Goal: Information Seeking & Learning: Compare options

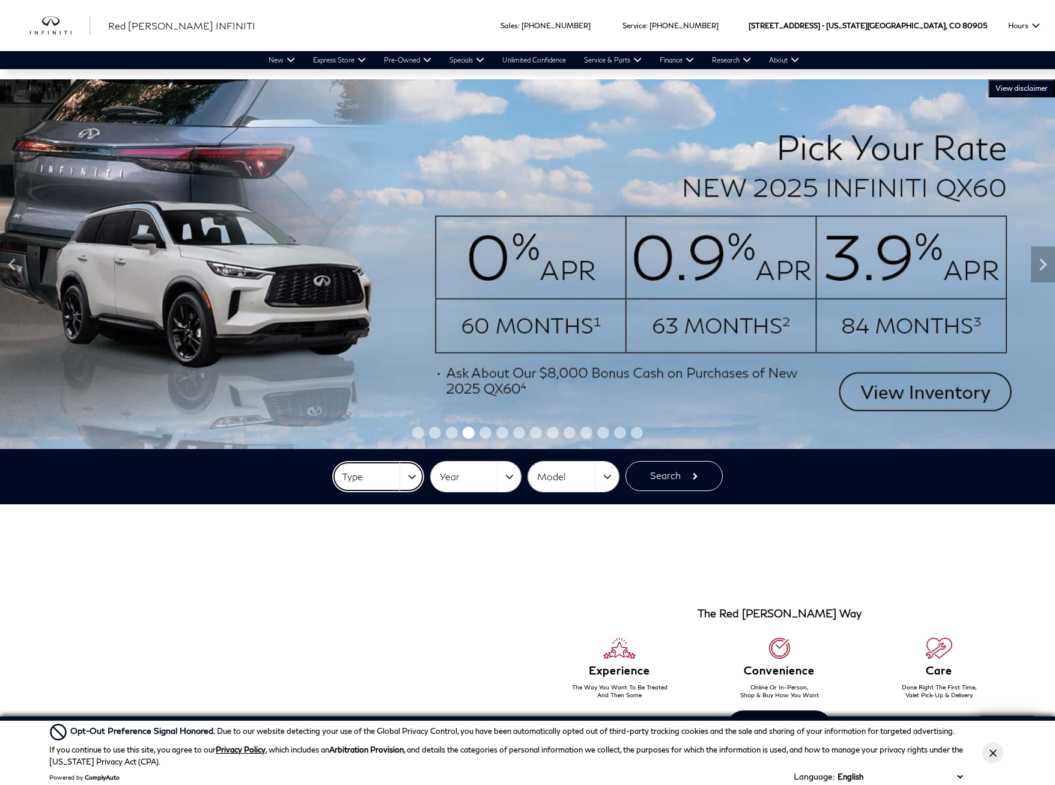
click at [397, 474] on span "Type" at bounding box center [371, 477] width 58 height 20
click at [392, 523] on link "New" at bounding box center [381, 523] width 96 height 19
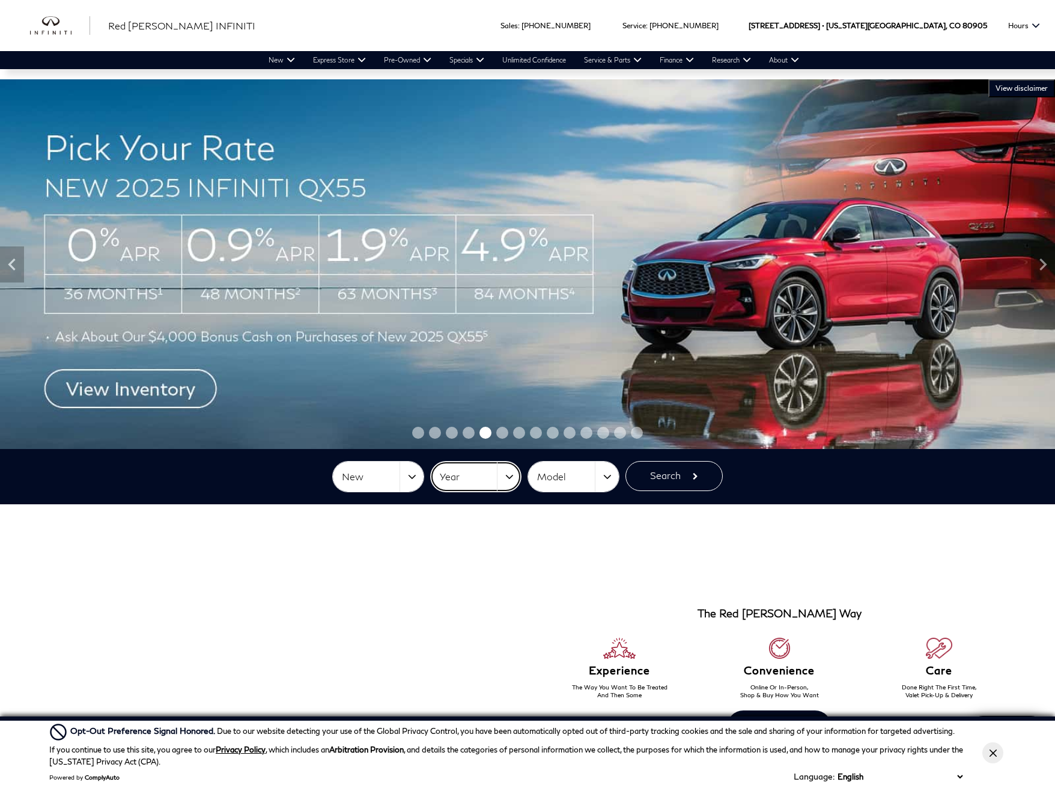
click at [508, 474] on button "Year" at bounding box center [476, 476] width 91 height 30
click at [496, 529] on link "2026" at bounding box center [476, 523] width 91 height 19
click at [499, 477] on button "2026" at bounding box center [476, 476] width 91 height 30
click at [464, 504] on span "Year" at bounding box center [454, 504] width 23 height 10
click at [595, 480] on span "Model" at bounding box center [566, 477] width 58 height 20
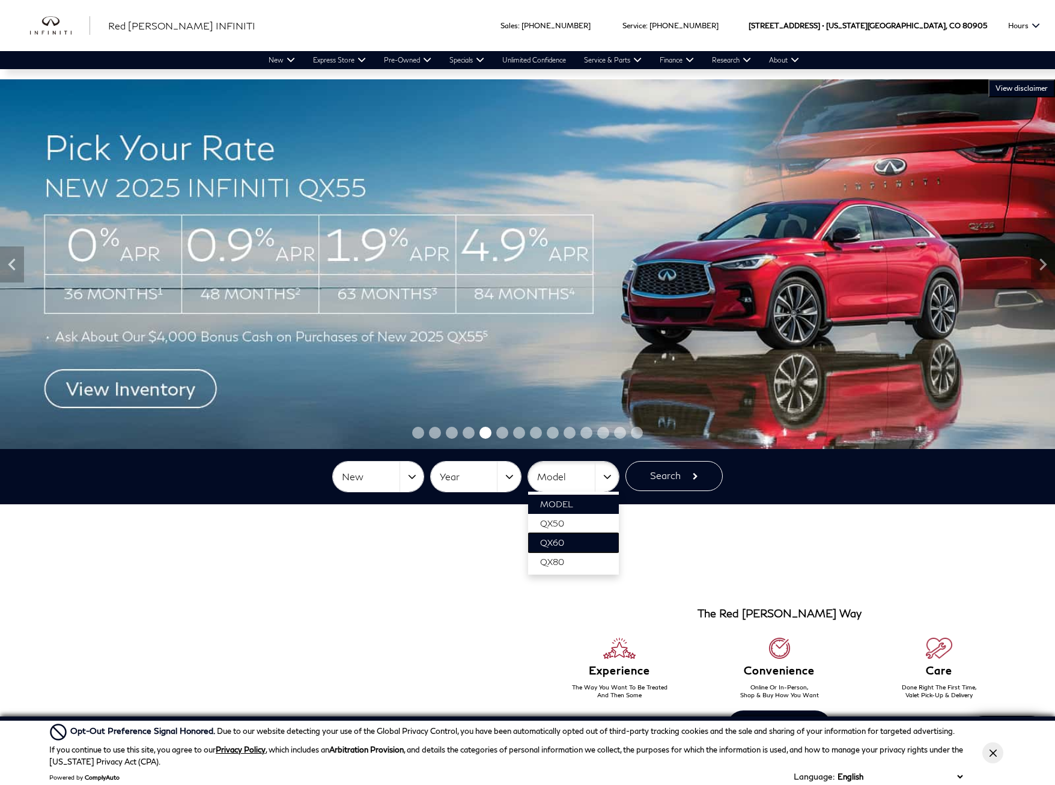
click at [565, 543] on link "QX60" at bounding box center [573, 542] width 91 height 19
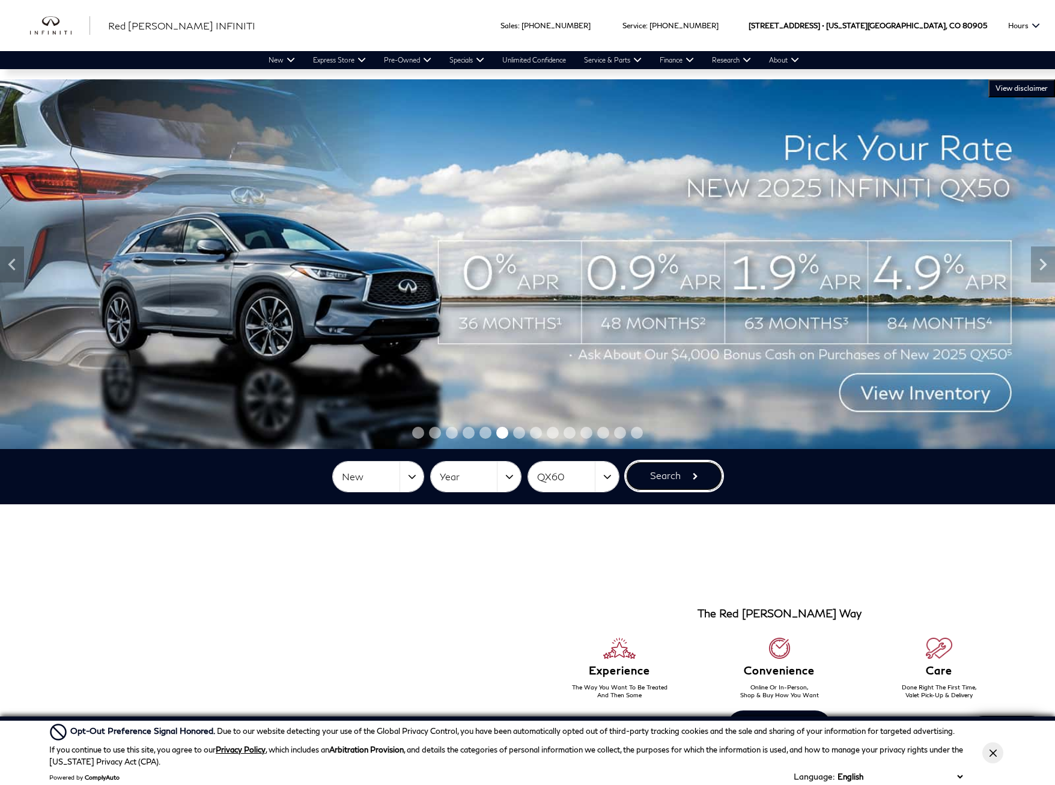
click at [667, 472] on button "Search" at bounding box center [674, 476] width 97 height 30
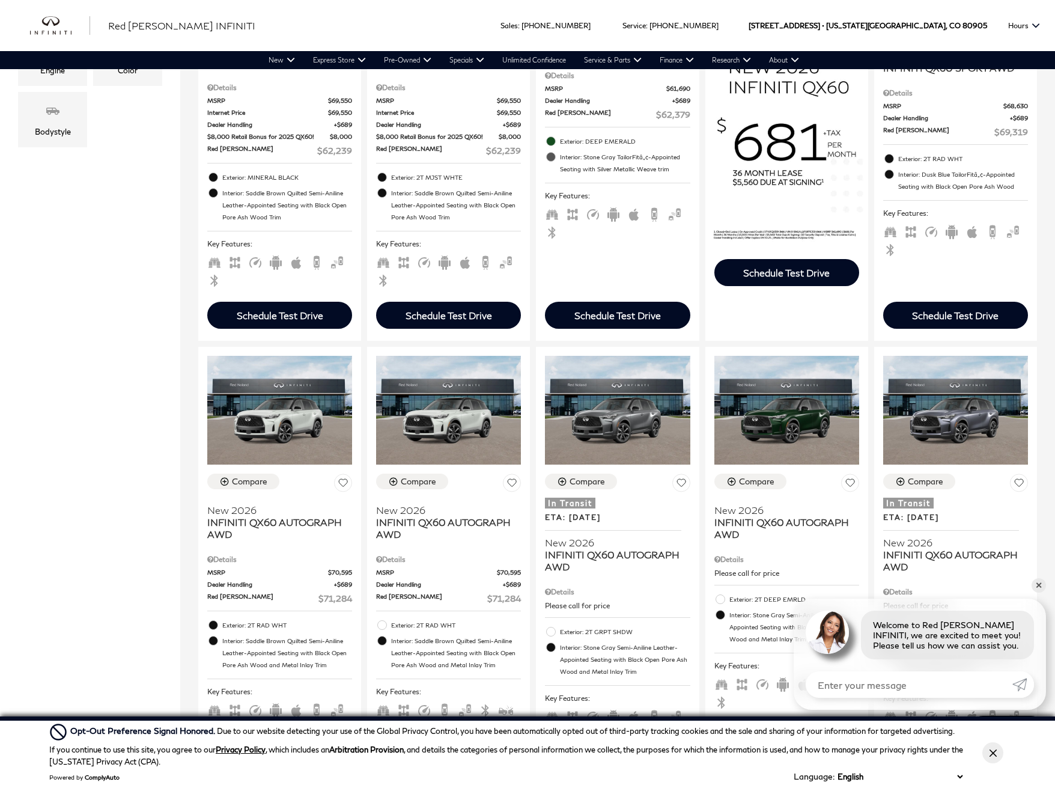
scroll to position [661, 0]
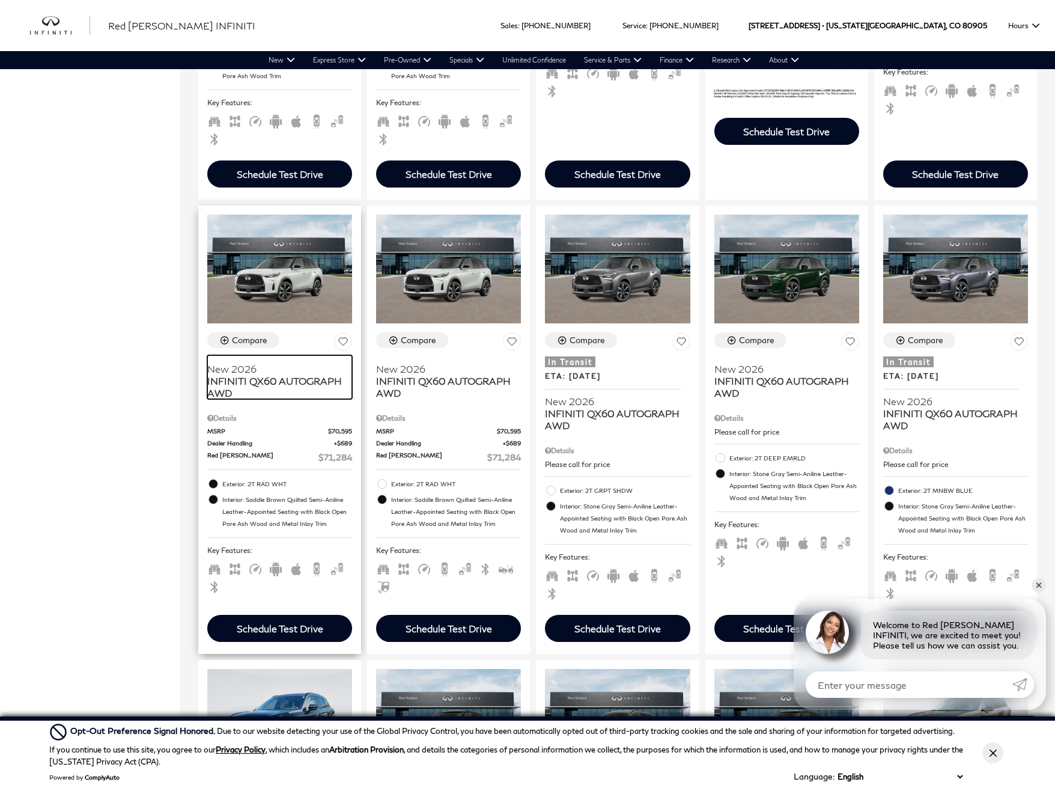
click at [278, 380] on span "INFINITI QX60 AUTOGRAPH AWD" at bounding box center [275, 387] width 136 height 24
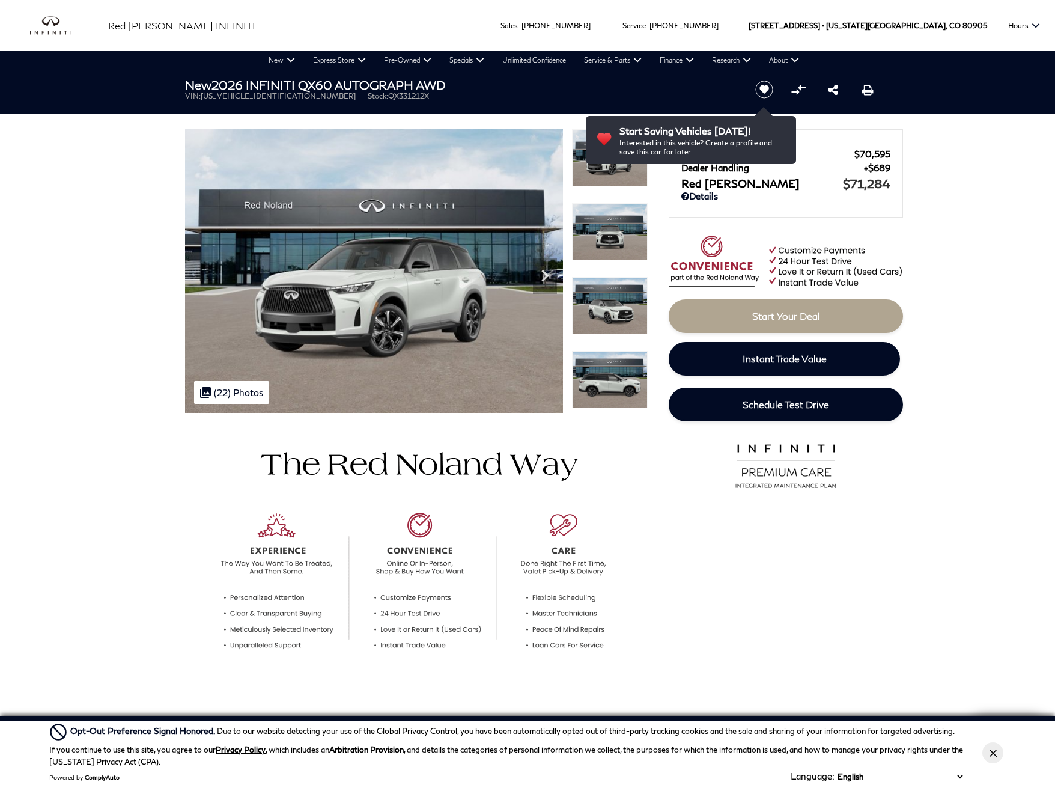
click at [617, 245] on img at bounding box center [610, 231] width 76 height 57
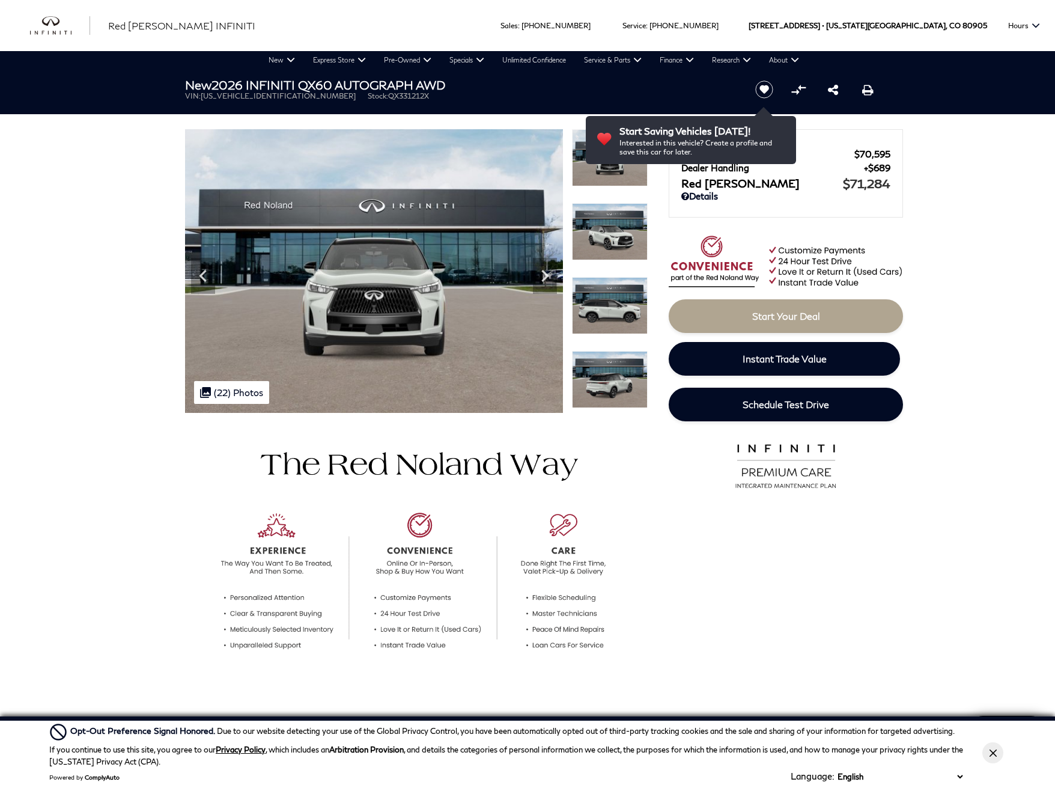
click at [613, 240] on img at bounding box center [610, 231] width 76 height 57
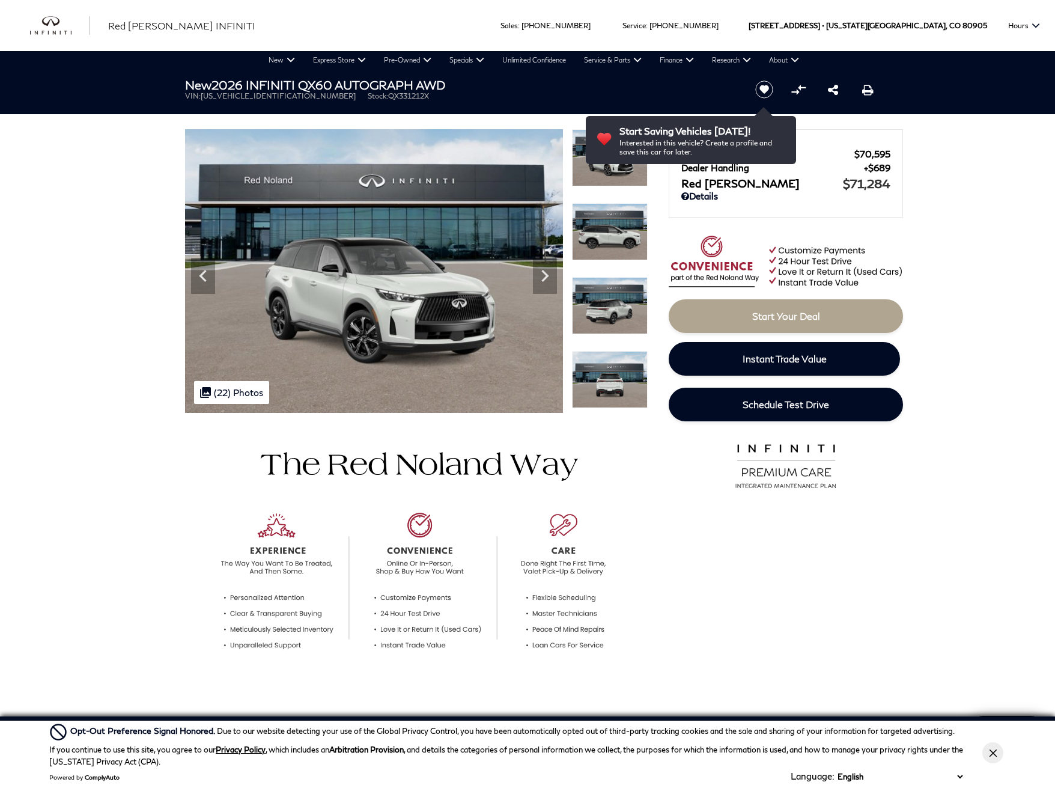
click at [620, 300] on img at bounding box center [610, 305] width 76 height 57
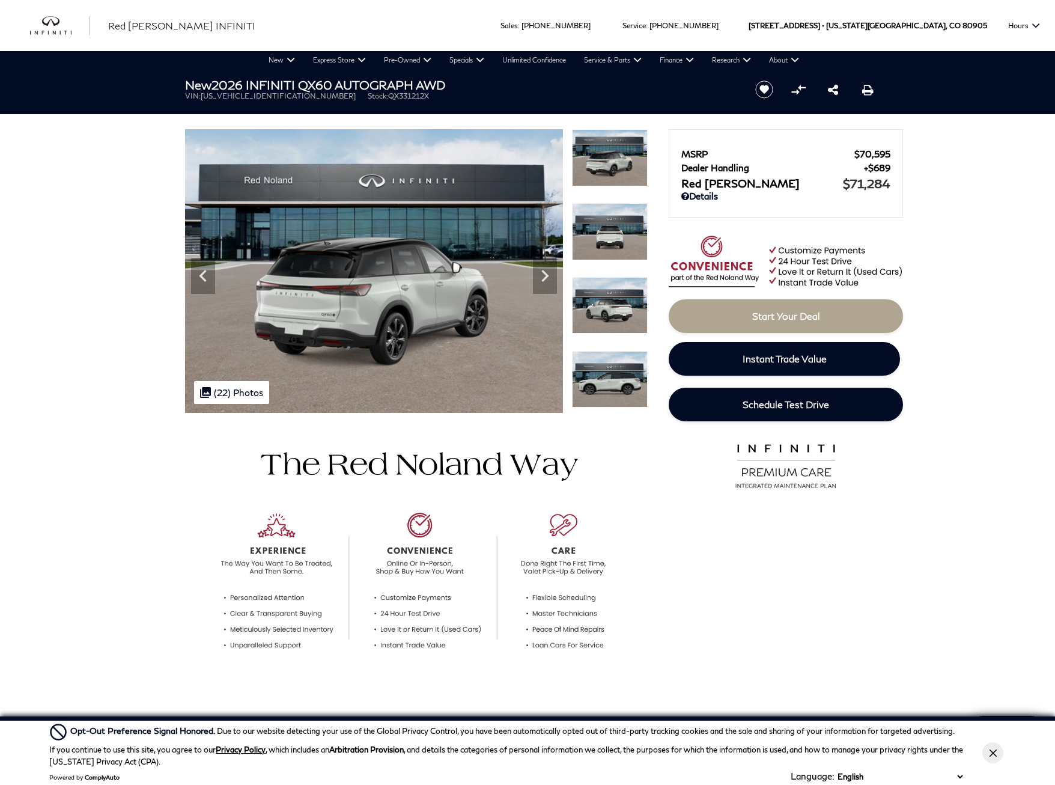
click at [606, 315] on img at bounding box center [610, 305] width 76 height 57
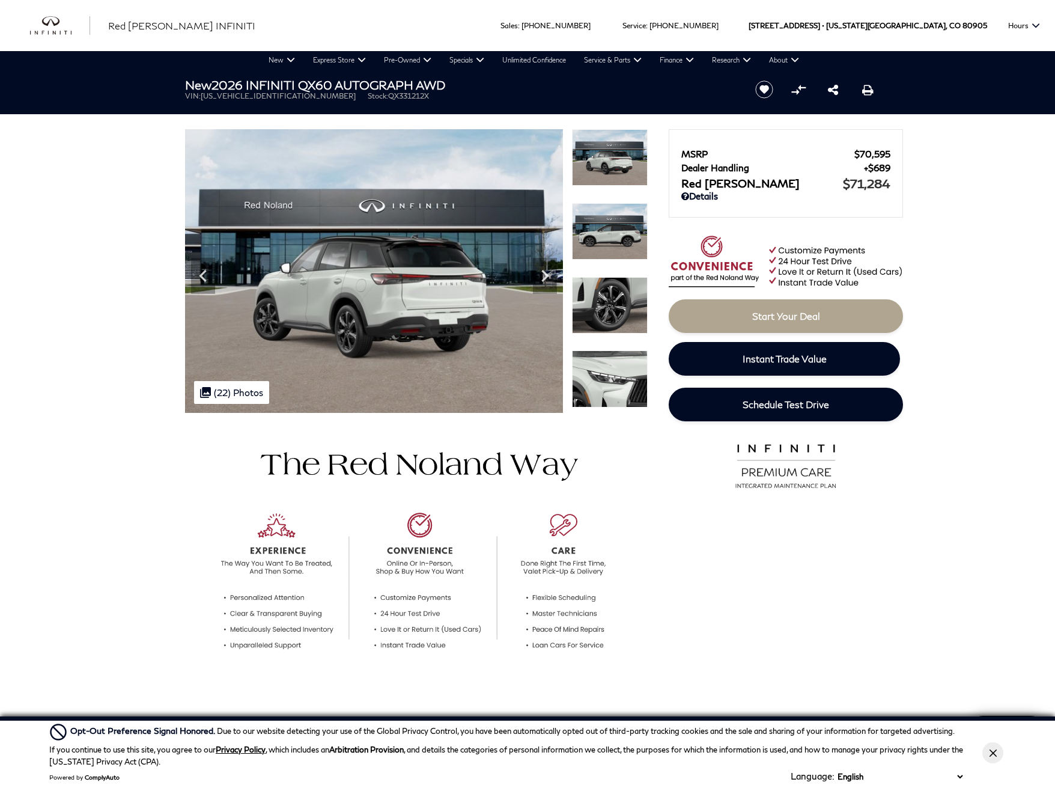
click at [604, 310] on img at bounding box center [610, 305] width 76 height 57
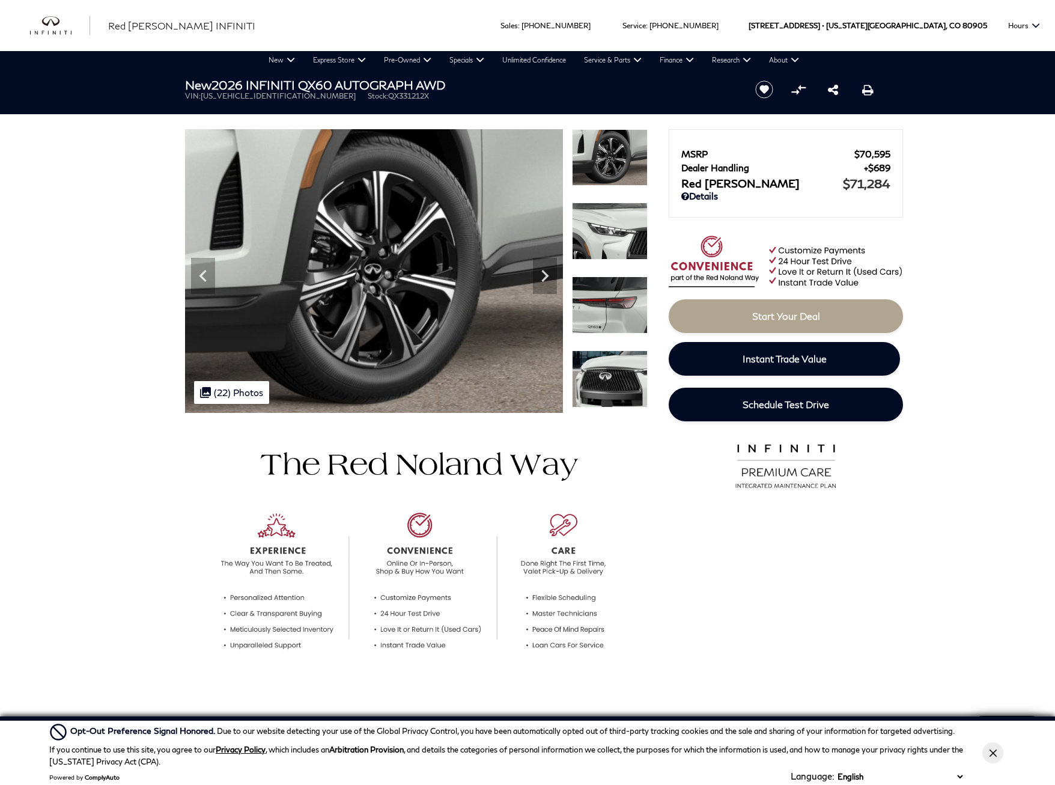
click at [606, 318] on img at bounding box center [610, 304] width 76 height 57
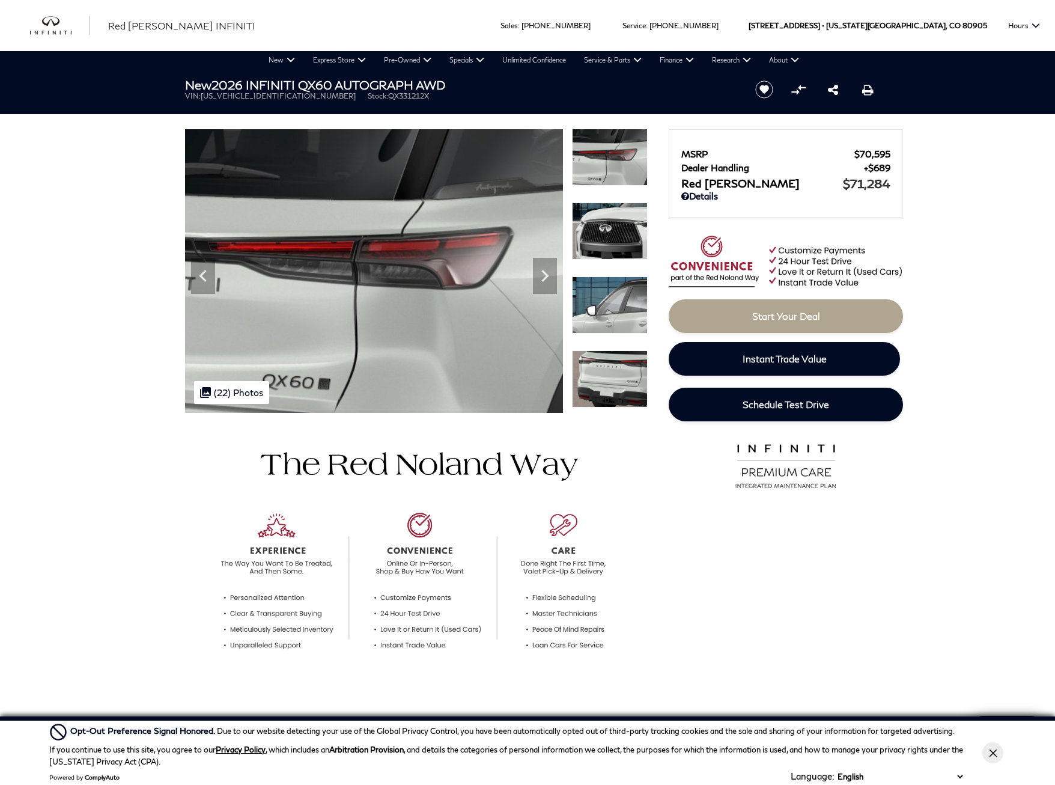
click at [607, 317] on img at bounding box center [610, 304] width 76 height 57
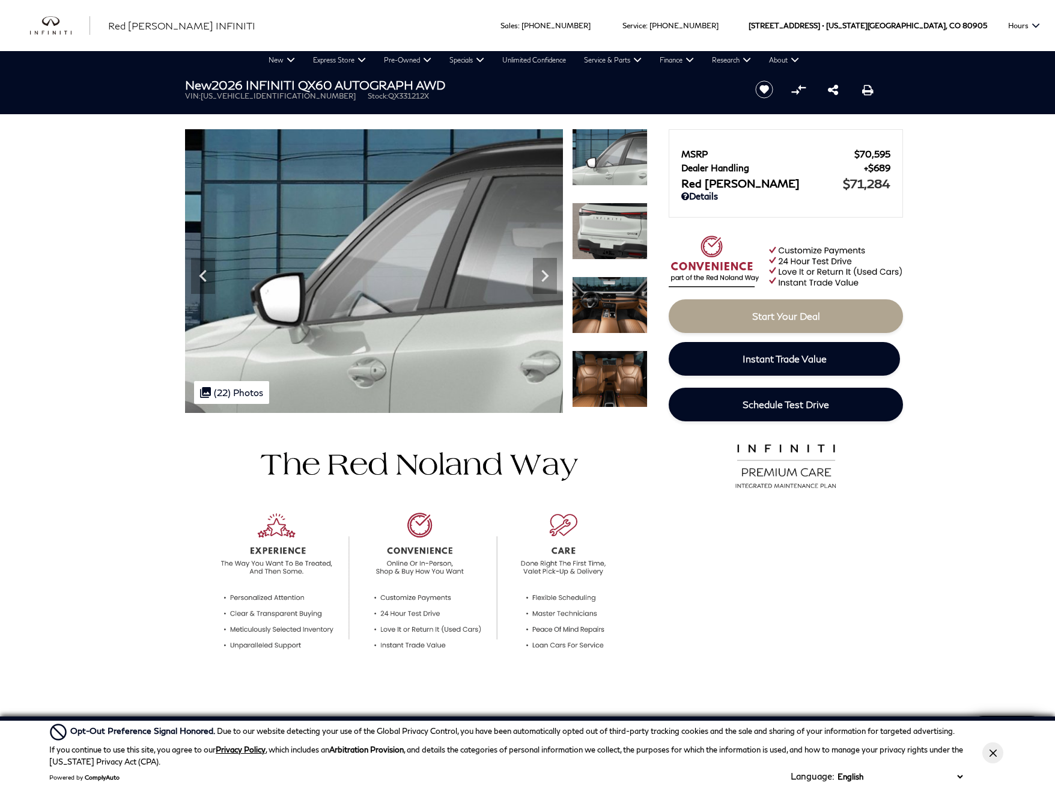
click at [611, 320] on img at bounding box center [610, 304] width 76 height 57
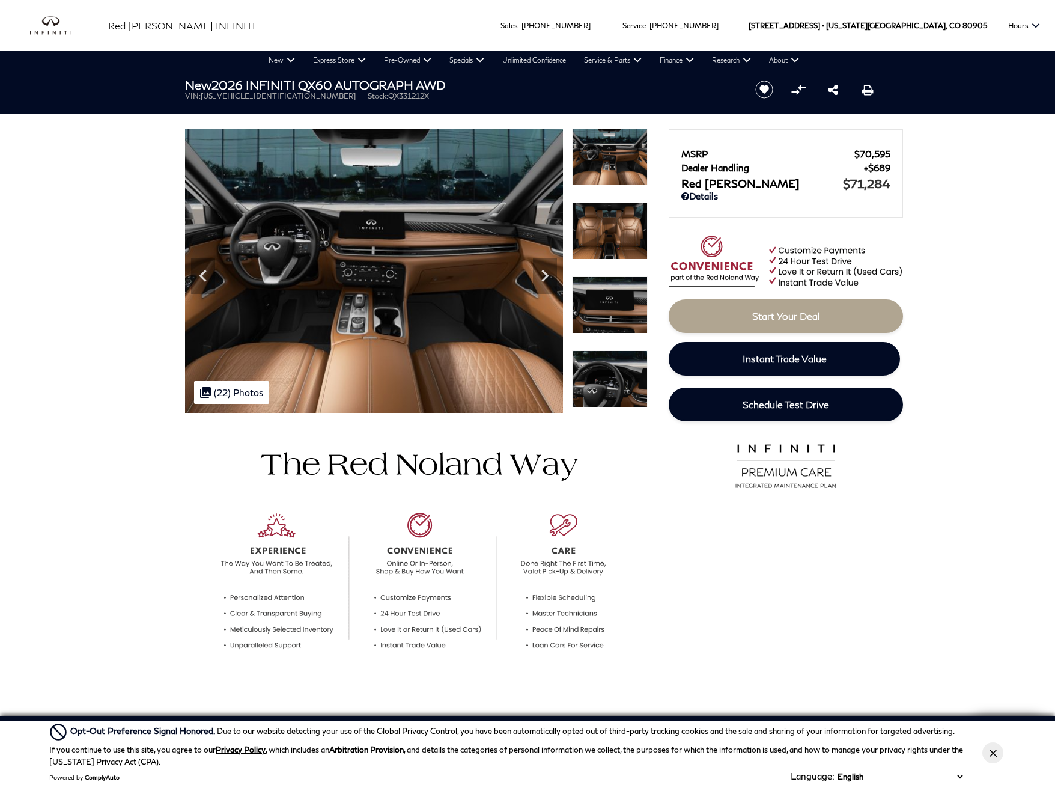
click at [608, 320] on img at bounding box center [610, 304] width 76 height 57
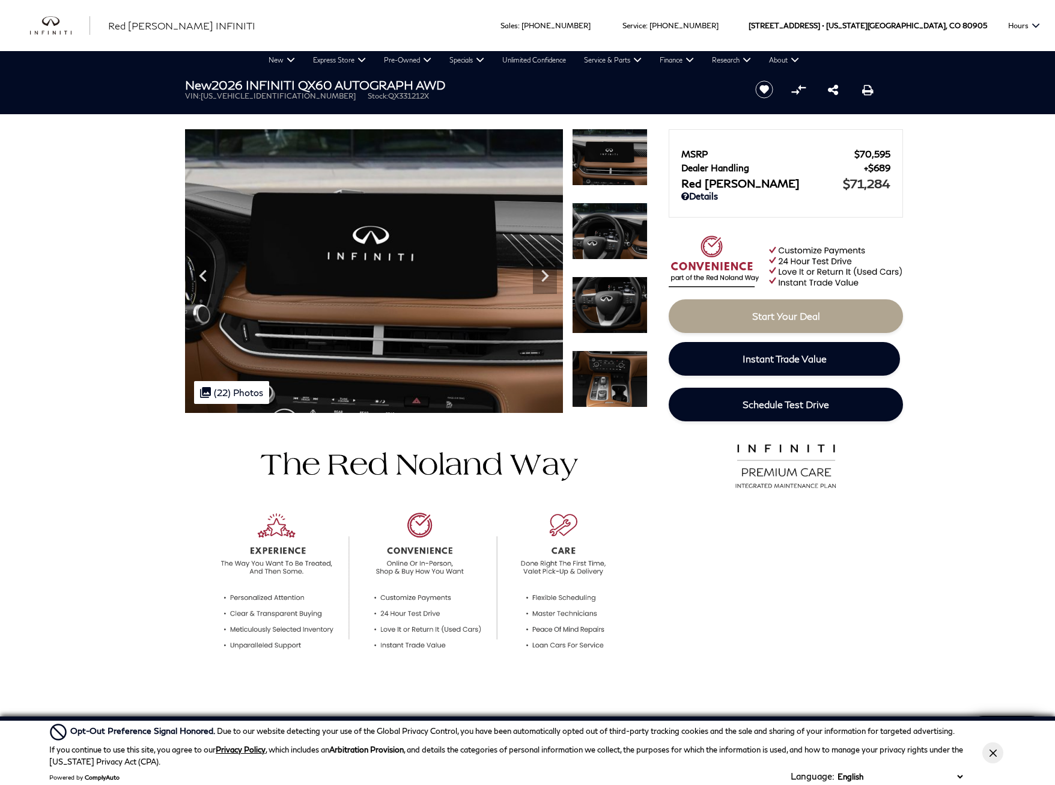
click at [609, 374] on img at bounding box center [610, 378] width 76 height 57
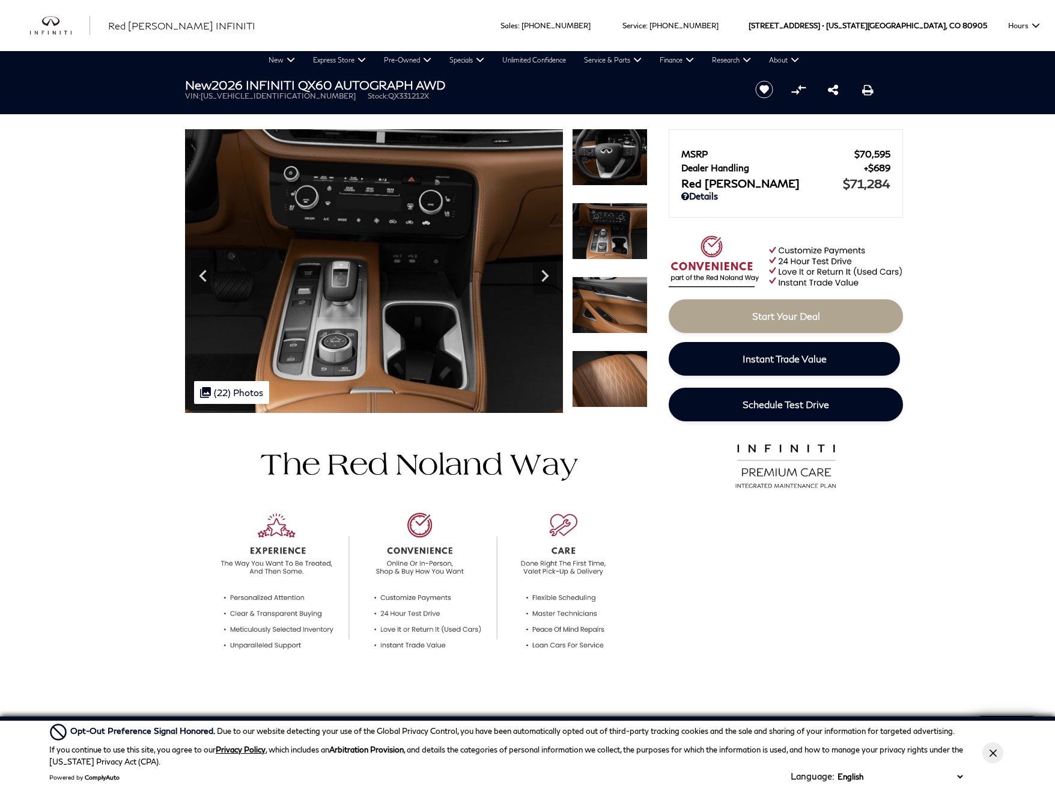
click at [606, 304] on img at bounding box center [610, 304] width 76 height 57
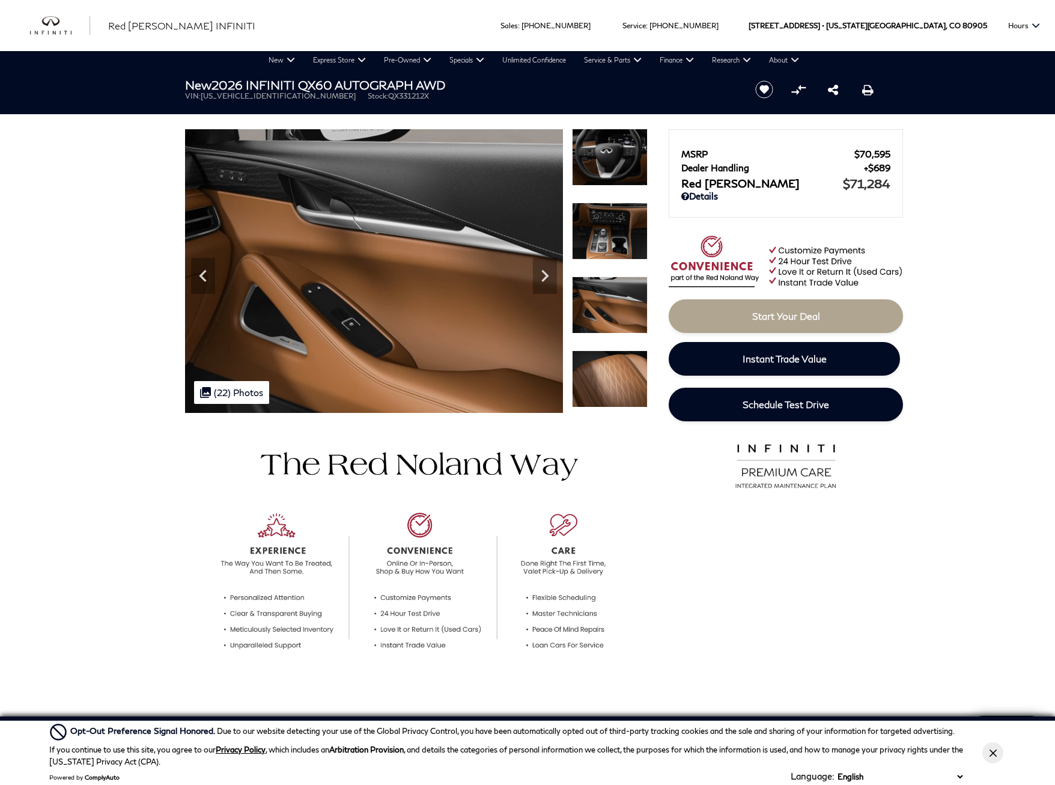
click at [606, 358] on img at bounding box center [610, 378] width 76 height 57
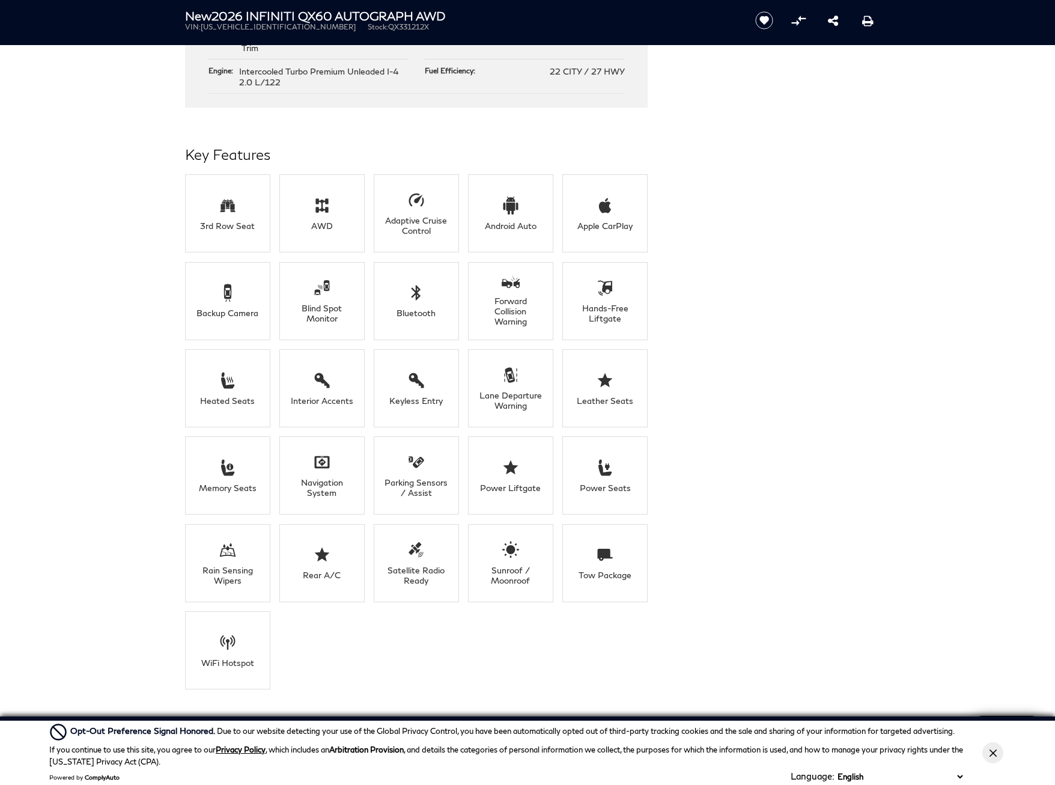
scroll to position [841, 0]
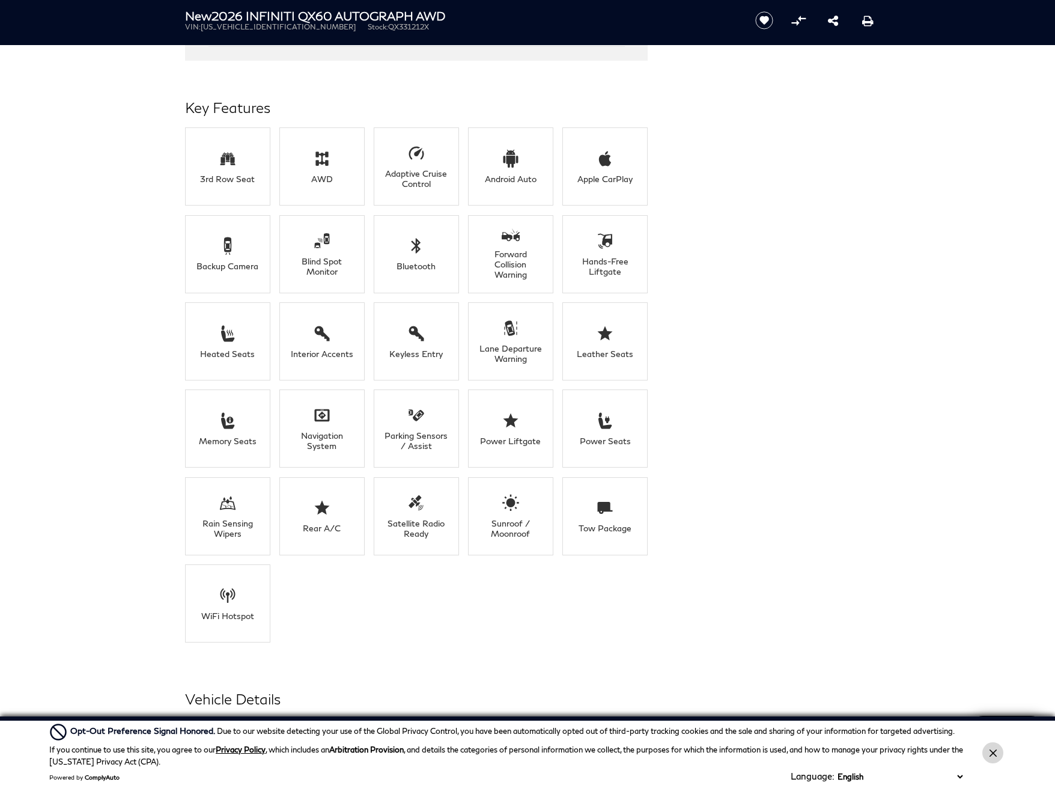
click at [987, 750] on button "Close Button" at bounding box center [992, 752] width 21 height 21
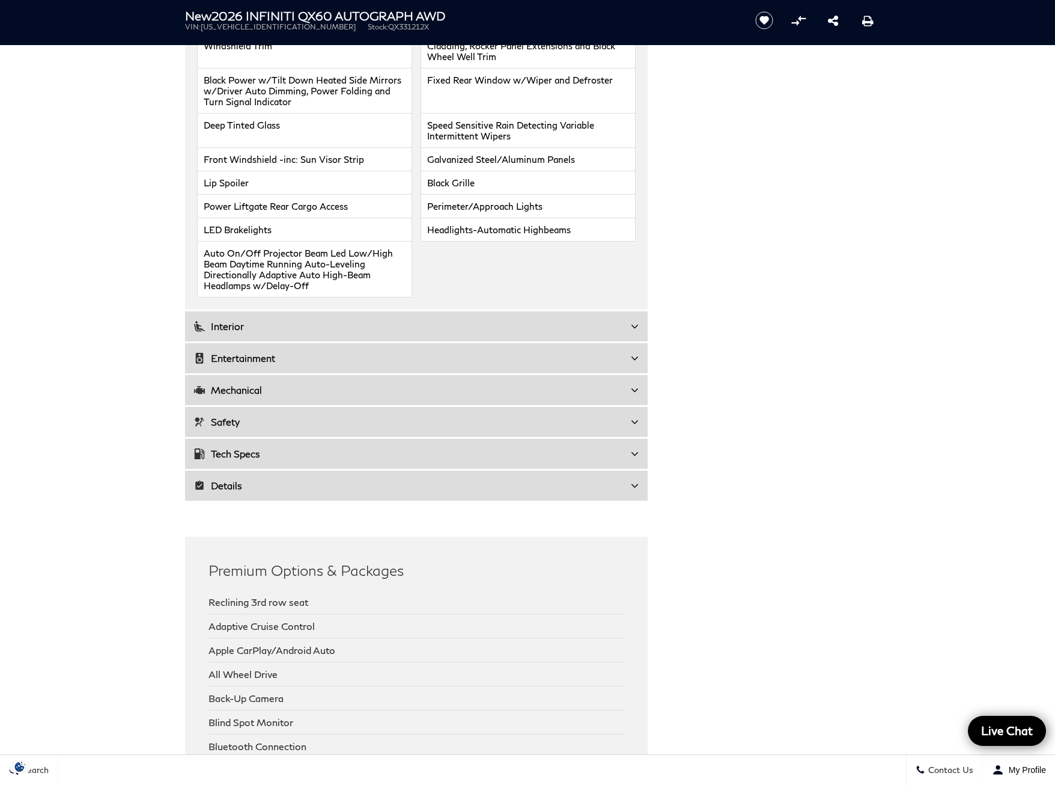
scroll to position [1743, 0]
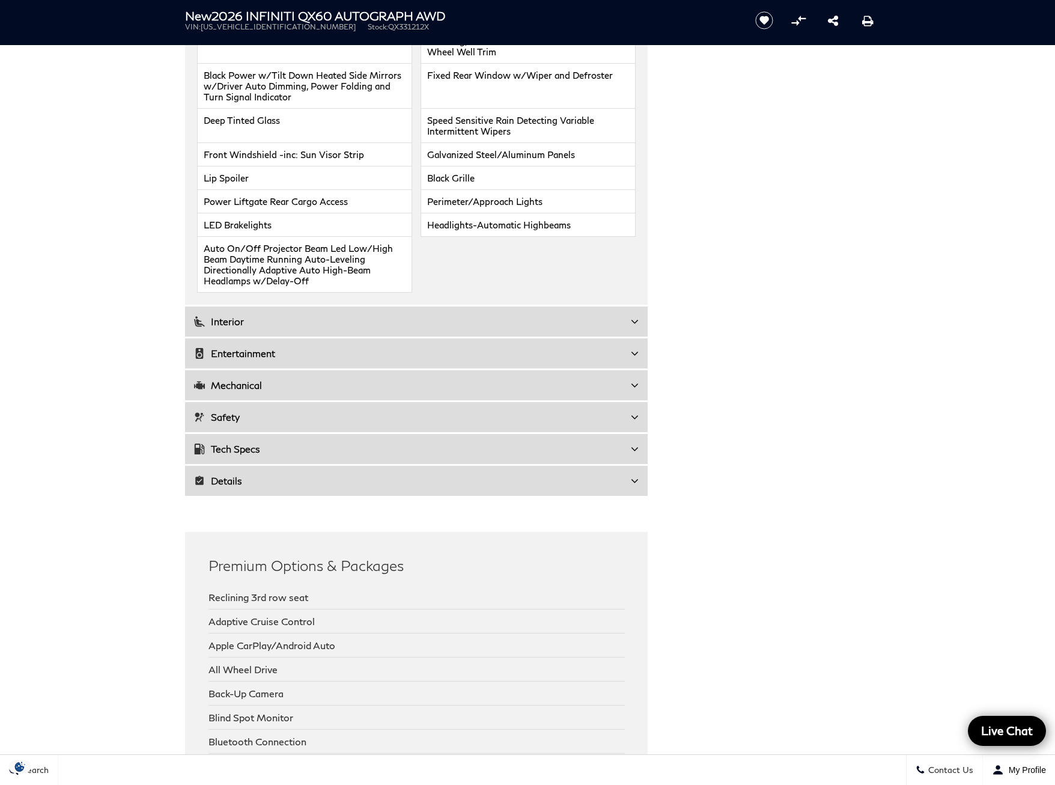
click at [630, 347] on h3 "Entertainment" at bounding box center [412, 353] width 437 height 12
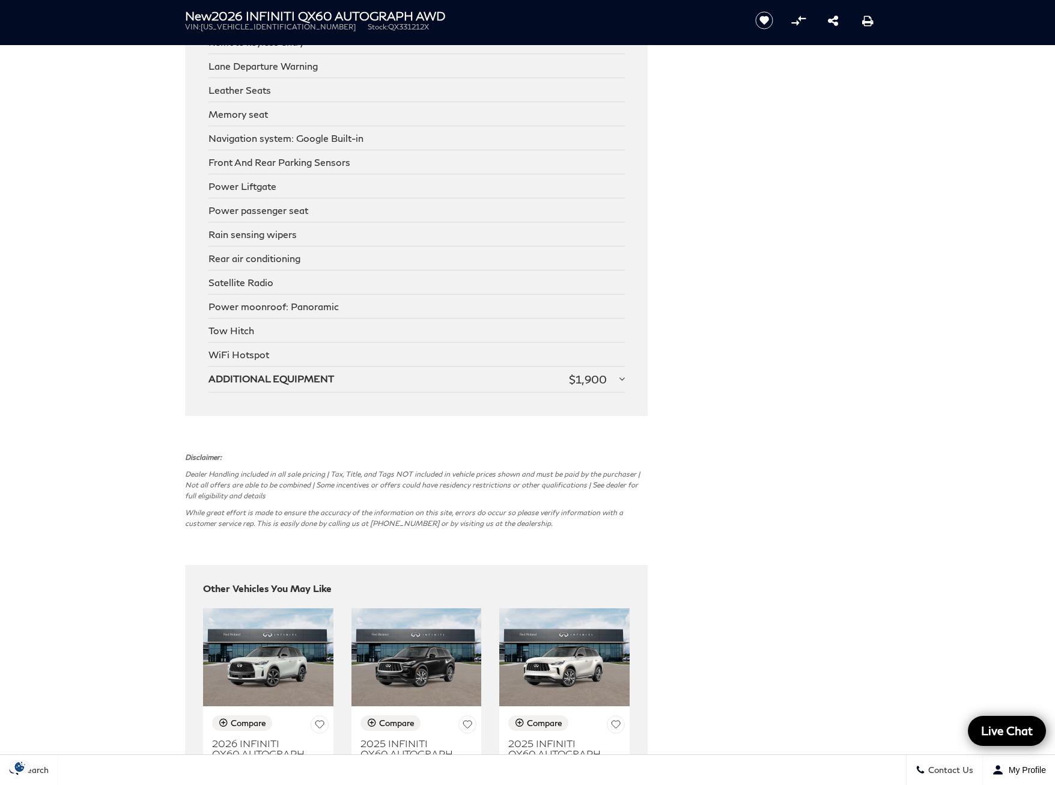
scroll to position [2223, 0]
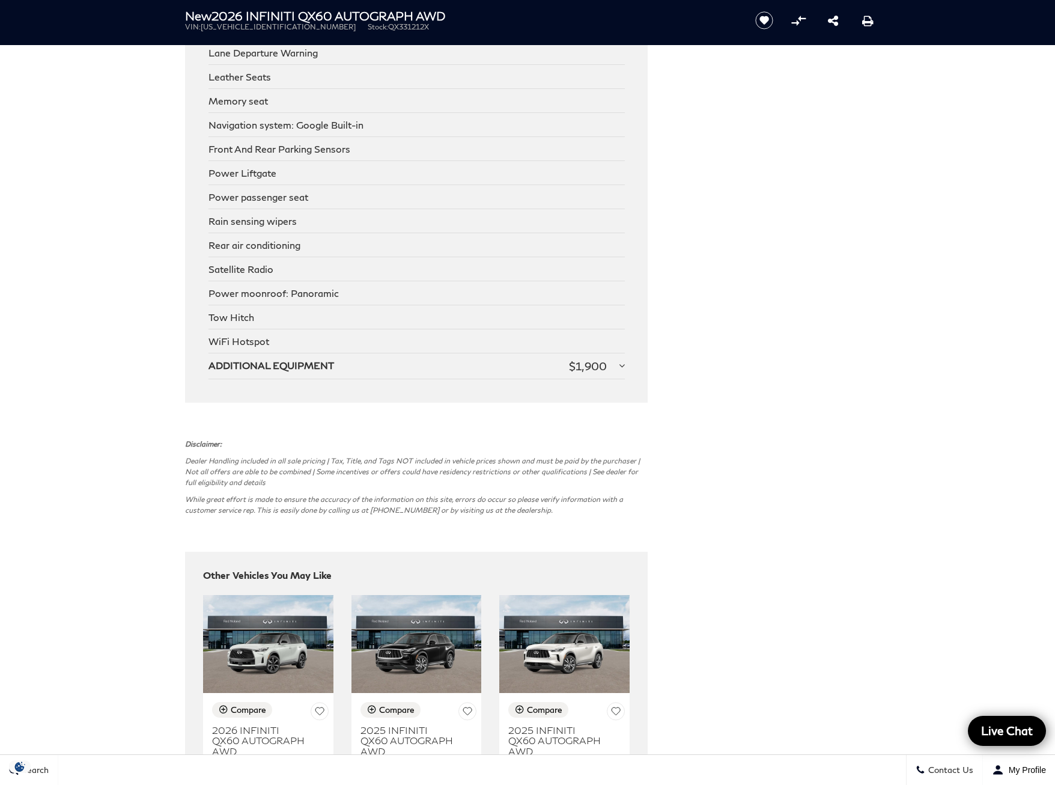
click at [617, 359] on div "ADDITIONAL EQUIPMENT $1,900" at bounding box center [417, 365] width 416 height 13
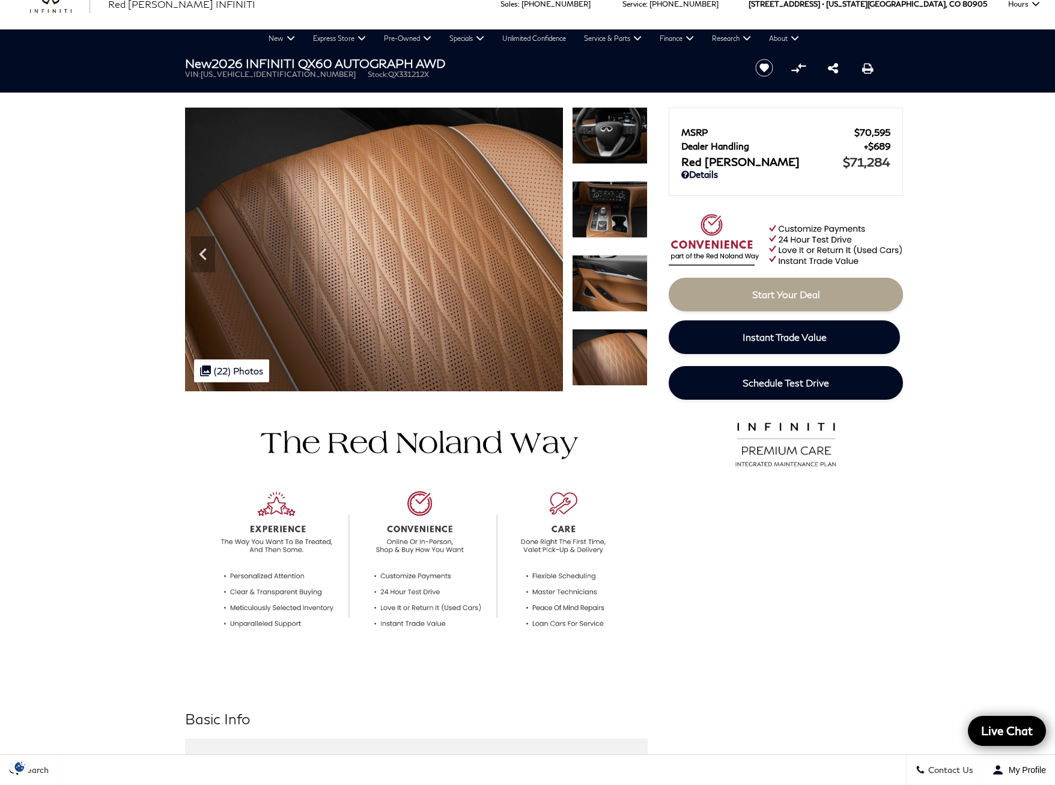
scroll to position [0, 0]
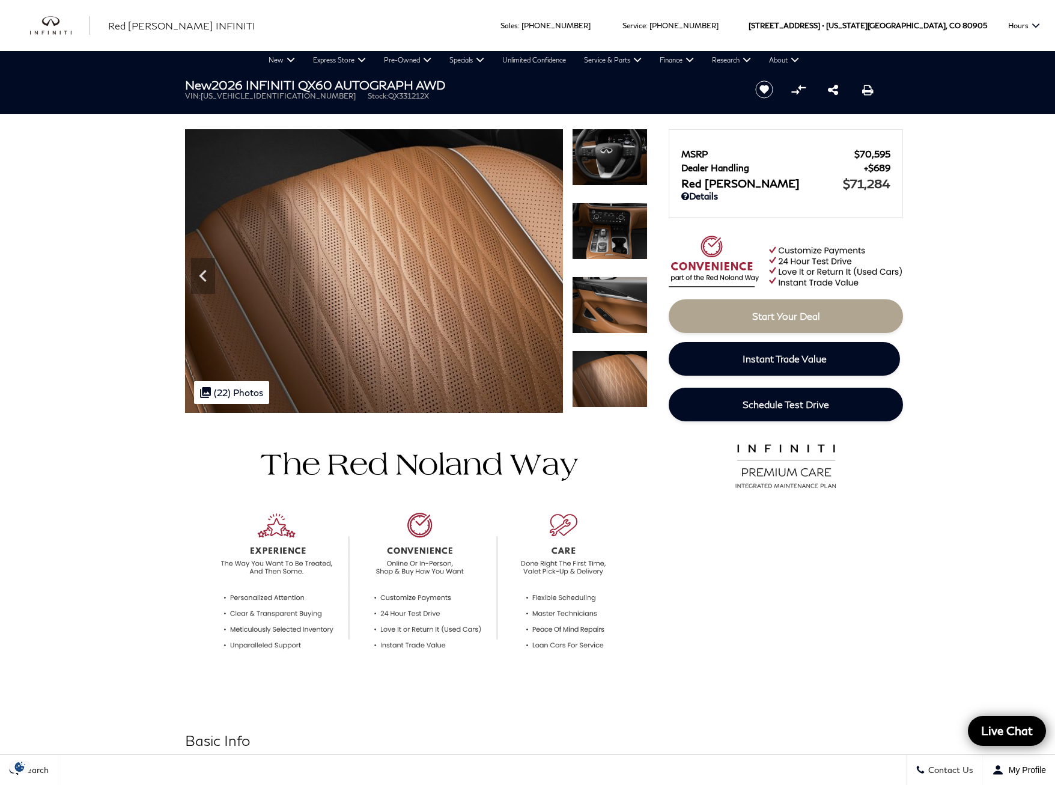
click at [615, 303] on img at bounding box center [610, 304] width 76 height 57
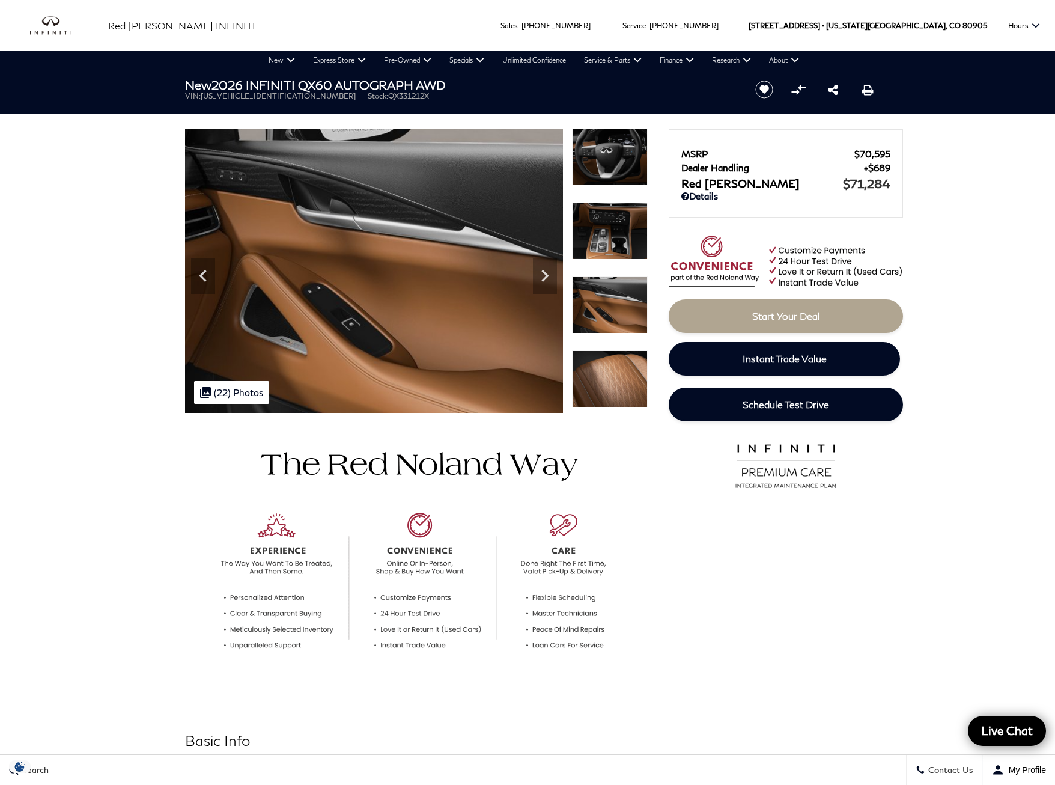
click at [600, 254] on img at bounding box center [610, 231] width 76 height 57
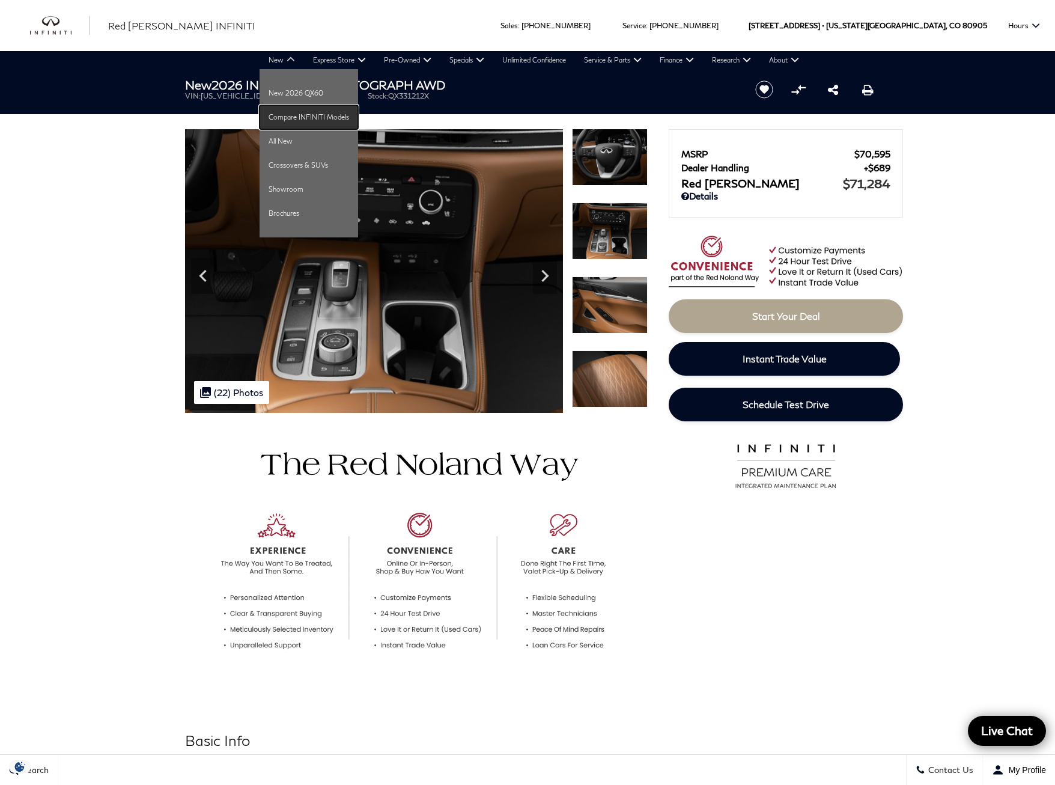
click at [291, 112] on link "Compare INFINITI Models" at bounding box center [309, 117] width 99 height 24
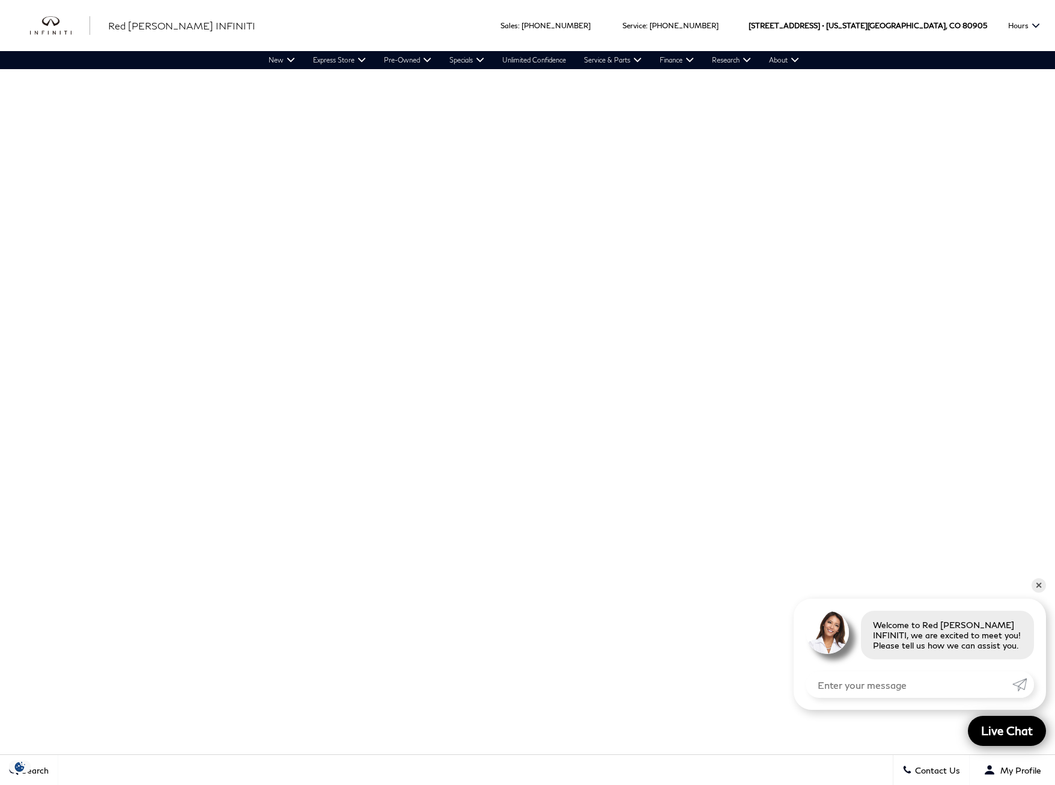
scroll to position [97, 0]
click at [1035, 587] on link "✕" at bounding box center [1039, 585] width 14 height 14
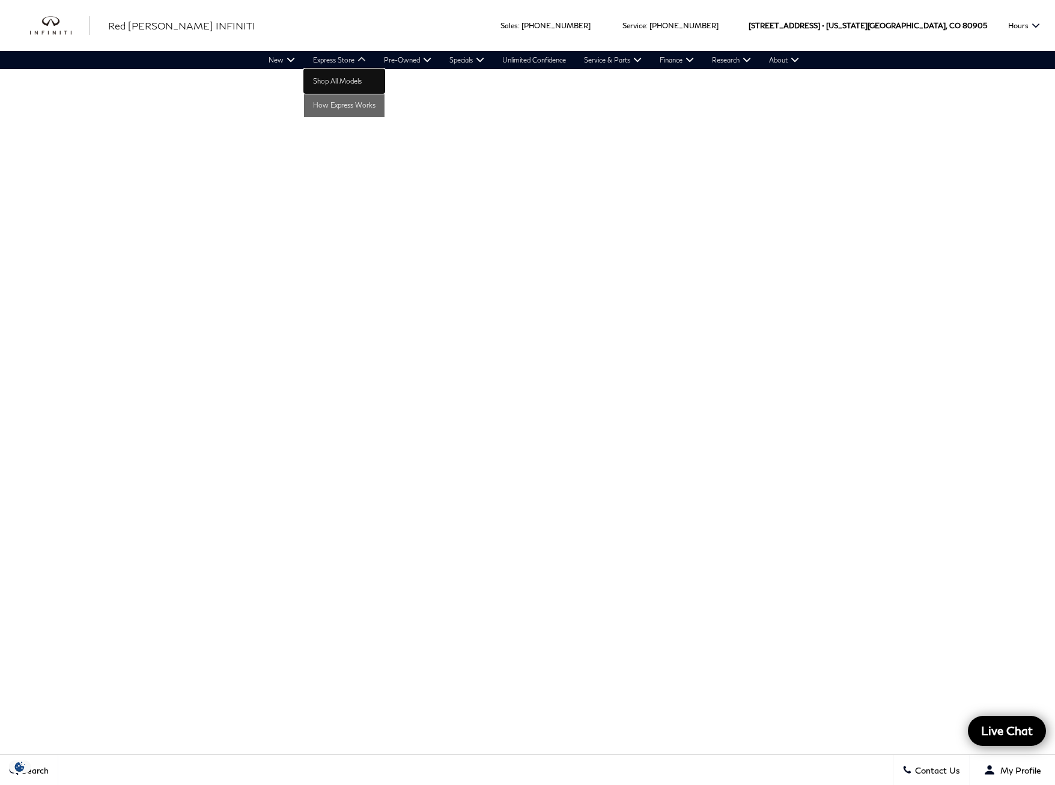
click at [330, 80] on link "Shop All Models" at bounding box center [344, 81] width 81 height 24
